Goal: Transaction & Acquisition: Purchase product/service

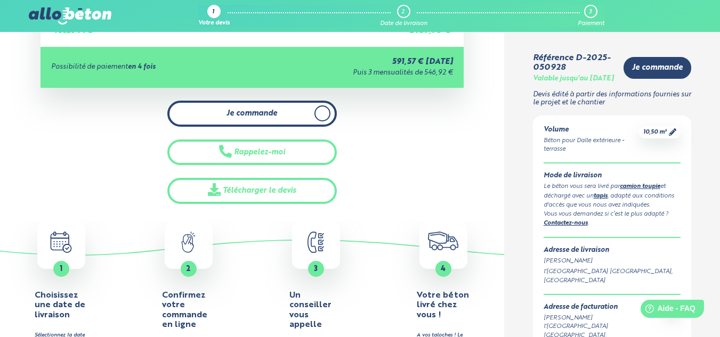
click at [322, 116] on icon at bounding box center [322, 114] width 4 height 6
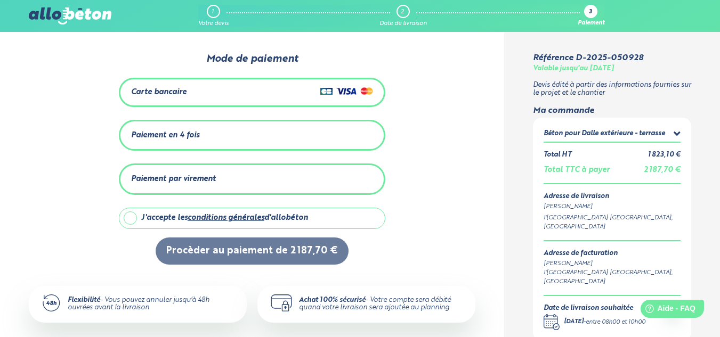
click at [320, 139] on div "Paiement en 4 fois" at bounding box center [252, 136] width 242 height 18
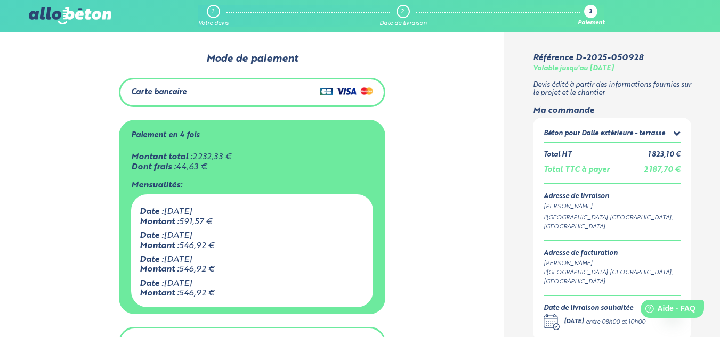
scroll to position [295, 0]
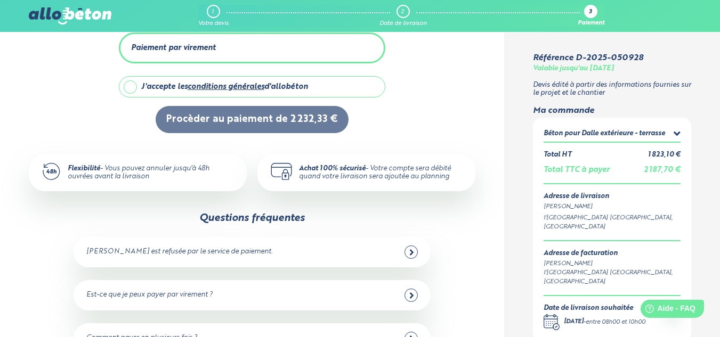
click at [133, 83] on label "J'accepte les conditions générales d'allobéton" at bounding box center [252, 86] width 266 height 21
checkbox input "true"
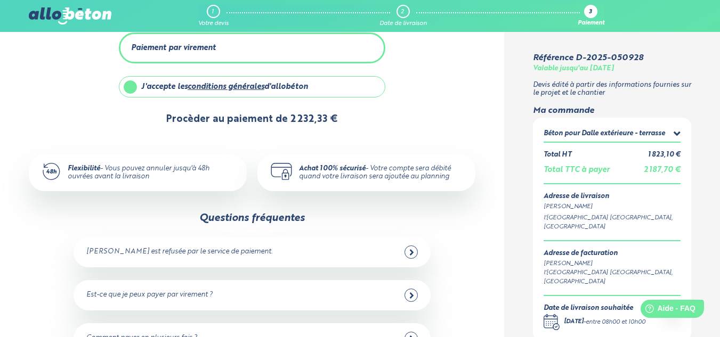
click at [226, 117] on button "Procèder au paiement de 2 232,33 €" at bounding box center [252, 119] width 193 height 27
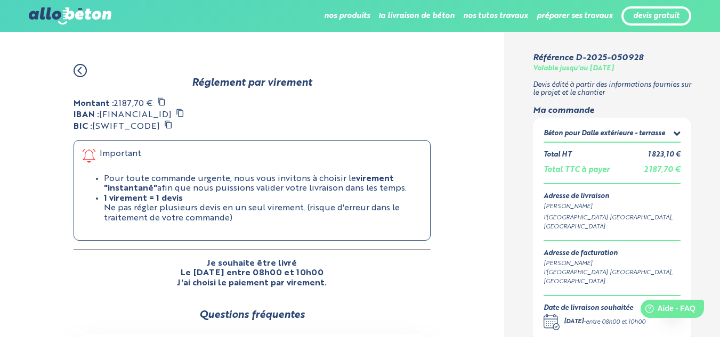
click at [183, 110] on icon at bounding box center [179, 113] width 7 height 8
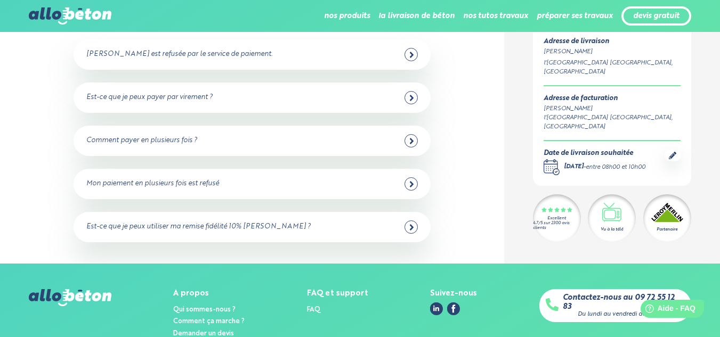
click at [411, 96] on icon at bounding box center [412, 98] width 4 height 6
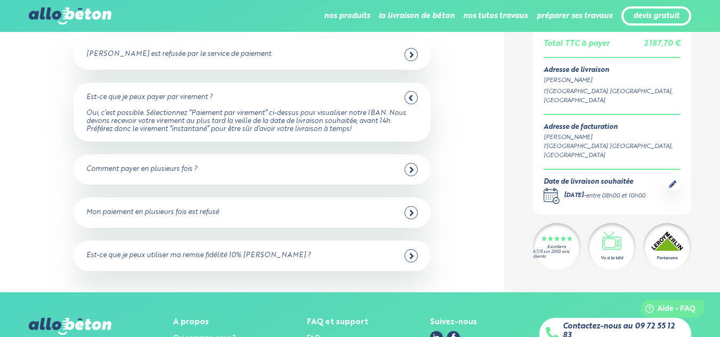
click at [411, 251] on icon at bounding box center [411, 256] width 5 height 10
